Goal: Task Accomplishment & Management: Manage account settings

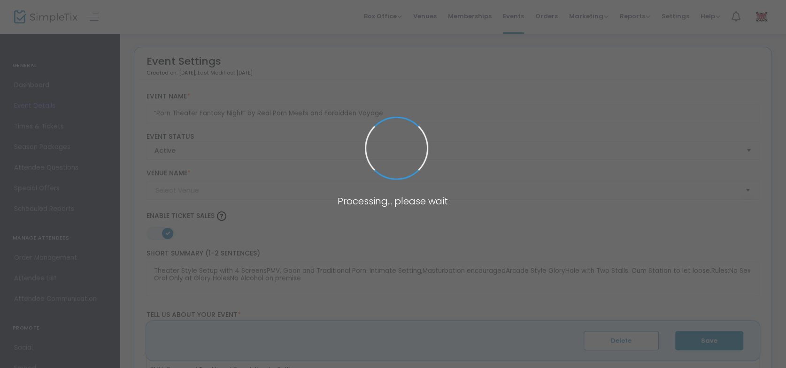
type input "Private Club (The [DEMOGRAPHIC_DATA])"
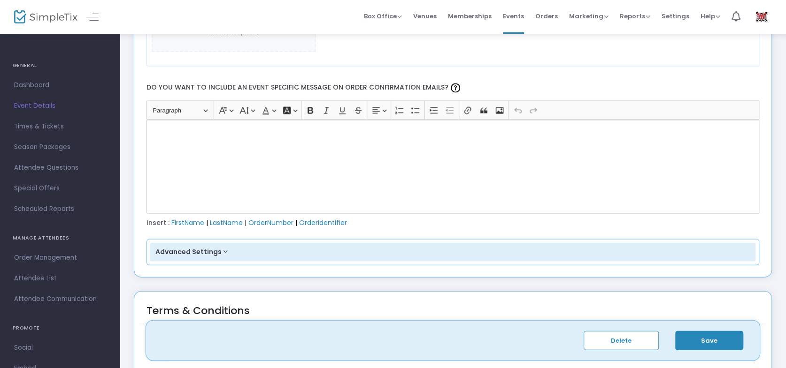
scroll to position [1314, 0]
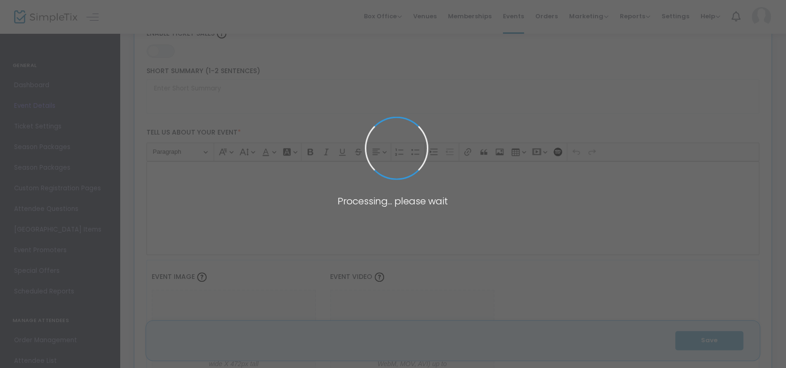
type input "“Porn Theater Fantasy Night” by Real Porn Meets and Forbidden Voyage"
type textarea "Theater Style Setup with 4 ScreensPMV, Goon and Traditional Porn. Intimate Sett…"
type input "Buy Tickets"
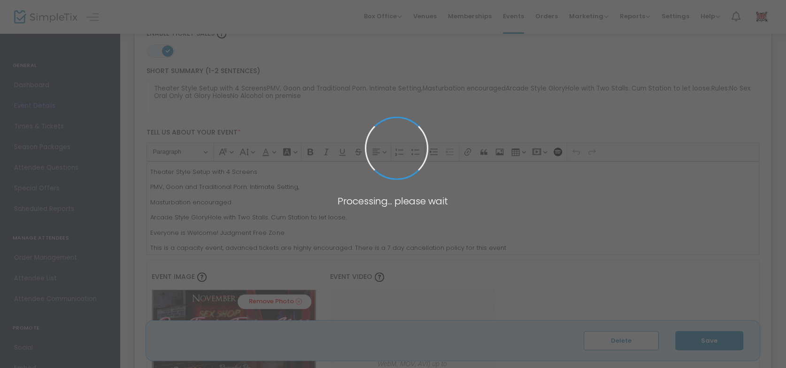
scroll to position [188, 0]
type input "Private Club (The [DEMOGRAPHIC_DATA])"
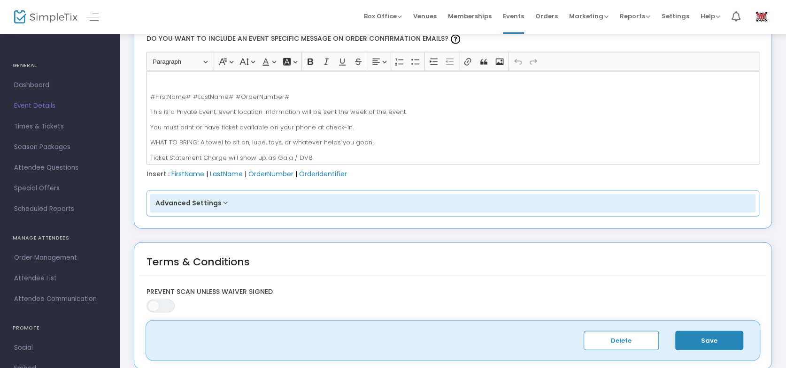
scroll to position [0, 0]
click at [184, 79] on p "Rich Text Editor, main" at bounding box center [452, 81] width 605 height 9
click at [707, 339] on button "Save" at bounding box center [709, 340] width 68 height 19
